Goal: Information Seeking & Learning: Learn about a topic

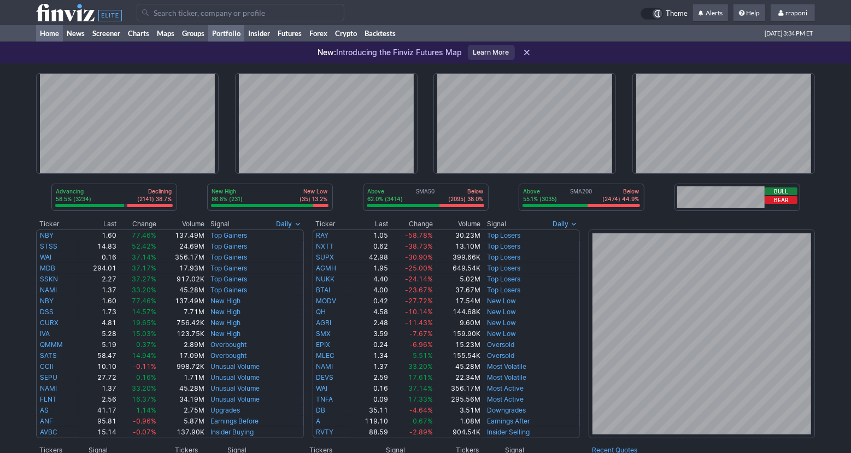
click at [217, 34] on link "Portfolio" at bounding box center [226, 33] width 36 height 16
click at [223, 32] on link "Portfolio" at bounding box center [226, 33] width 36 height 16
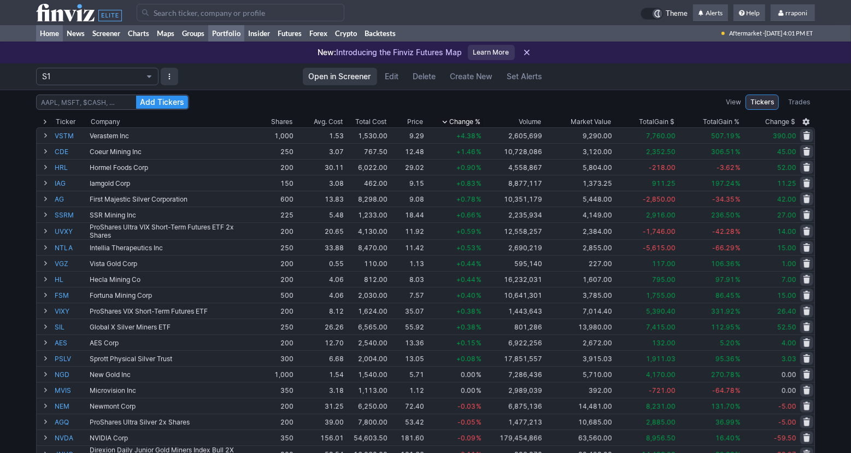
click at [61, 33] on link "Home" at bounding box center [49, 33] width 27 height 16
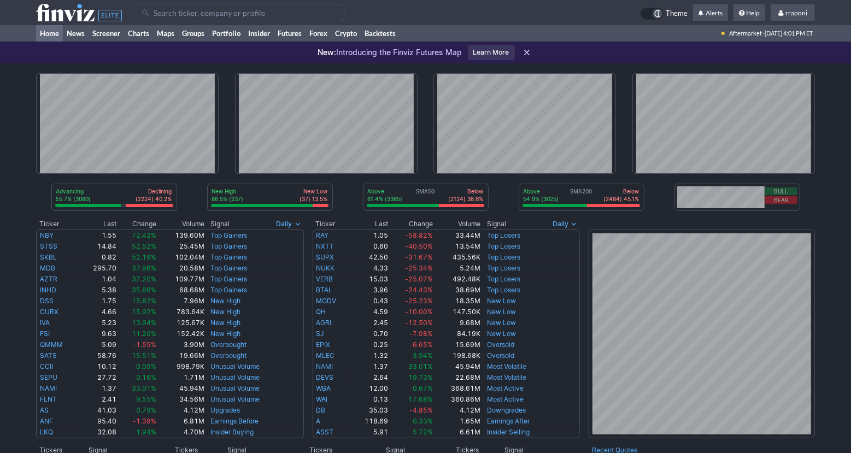
scroll to position [197, 0]
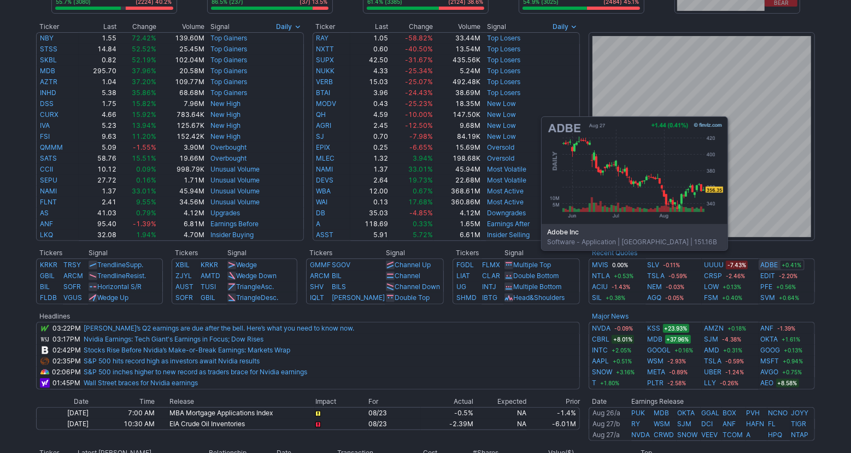
click at [776, 267] on link "ADBE" at bounding box center [769, 265] width 17 height 11
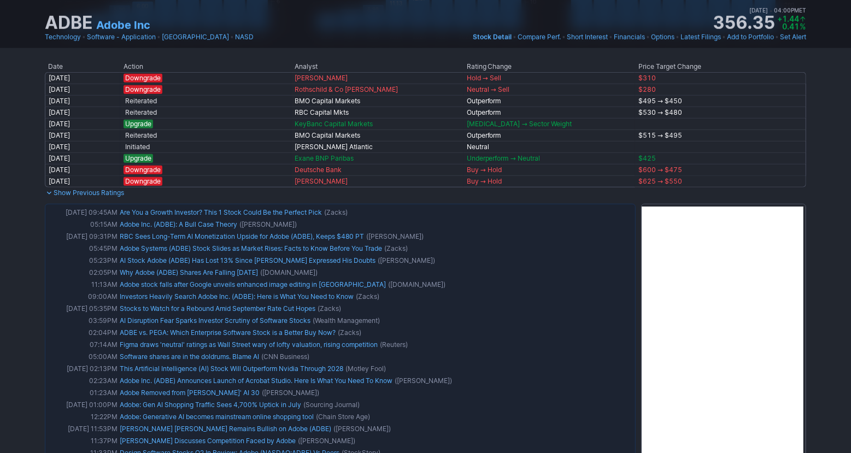
scroll to position [653, 0]
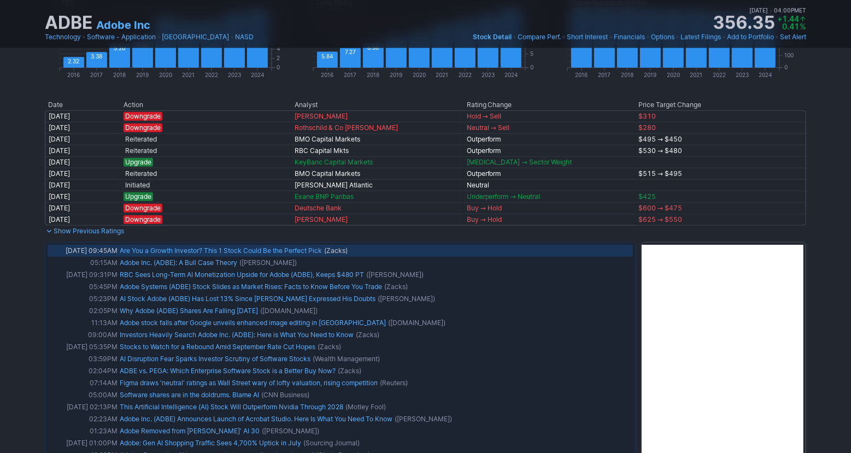
click at [315, 254] on link "Are You a Growth Investor? This 1 Stock Could Be the Perfect Pick" at bounding box center [221, 250] width 202 height 8
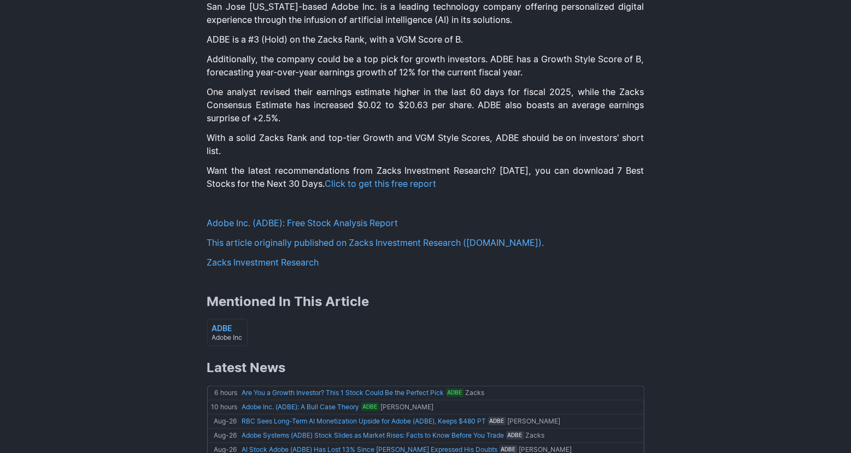
scroll to position [1360, 0]
